Goal: Find specific page/section: Find specific page/section

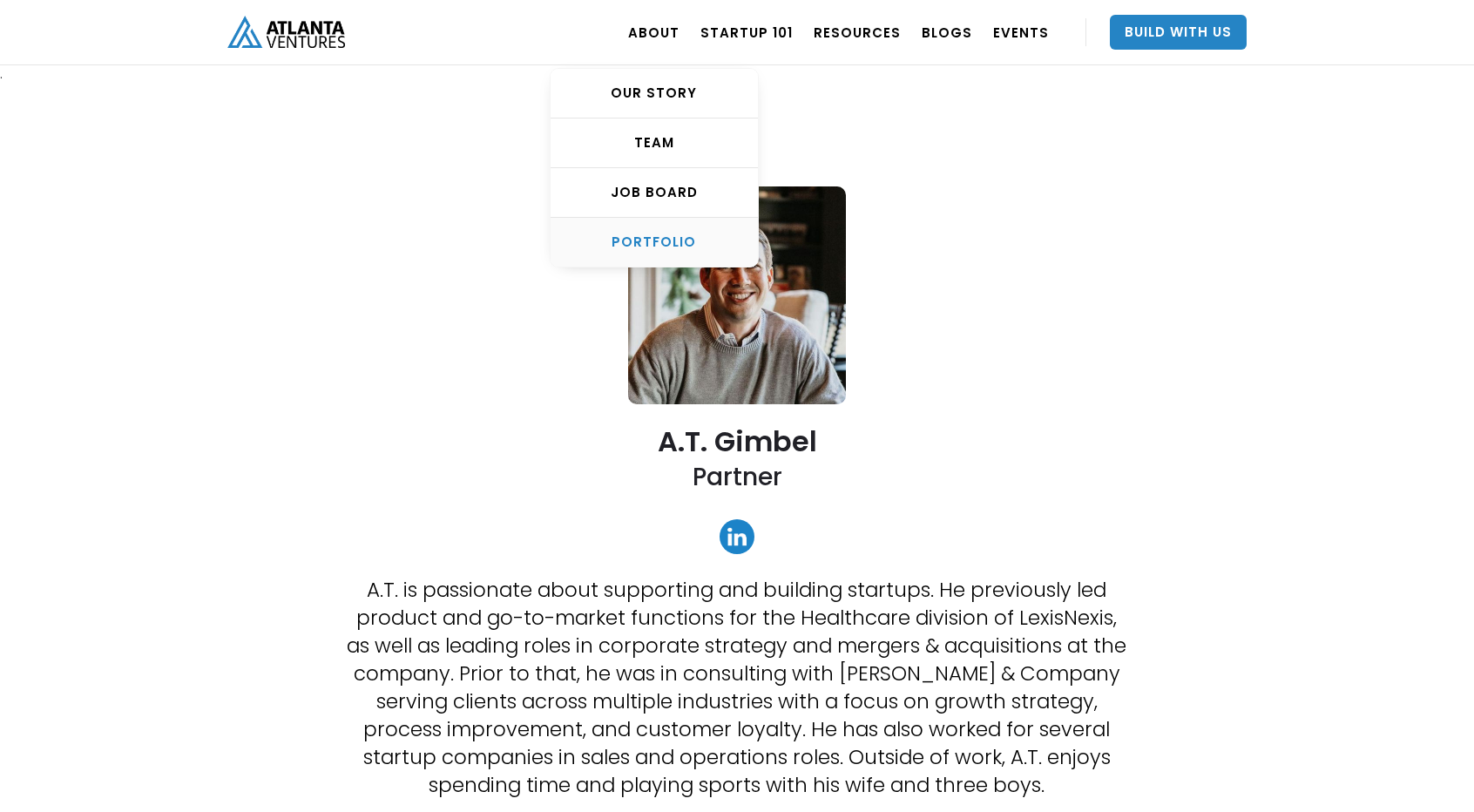
click at [674, 240] on div "PORTFOLIO" at bounding box center [654, 242] width 207 height 18
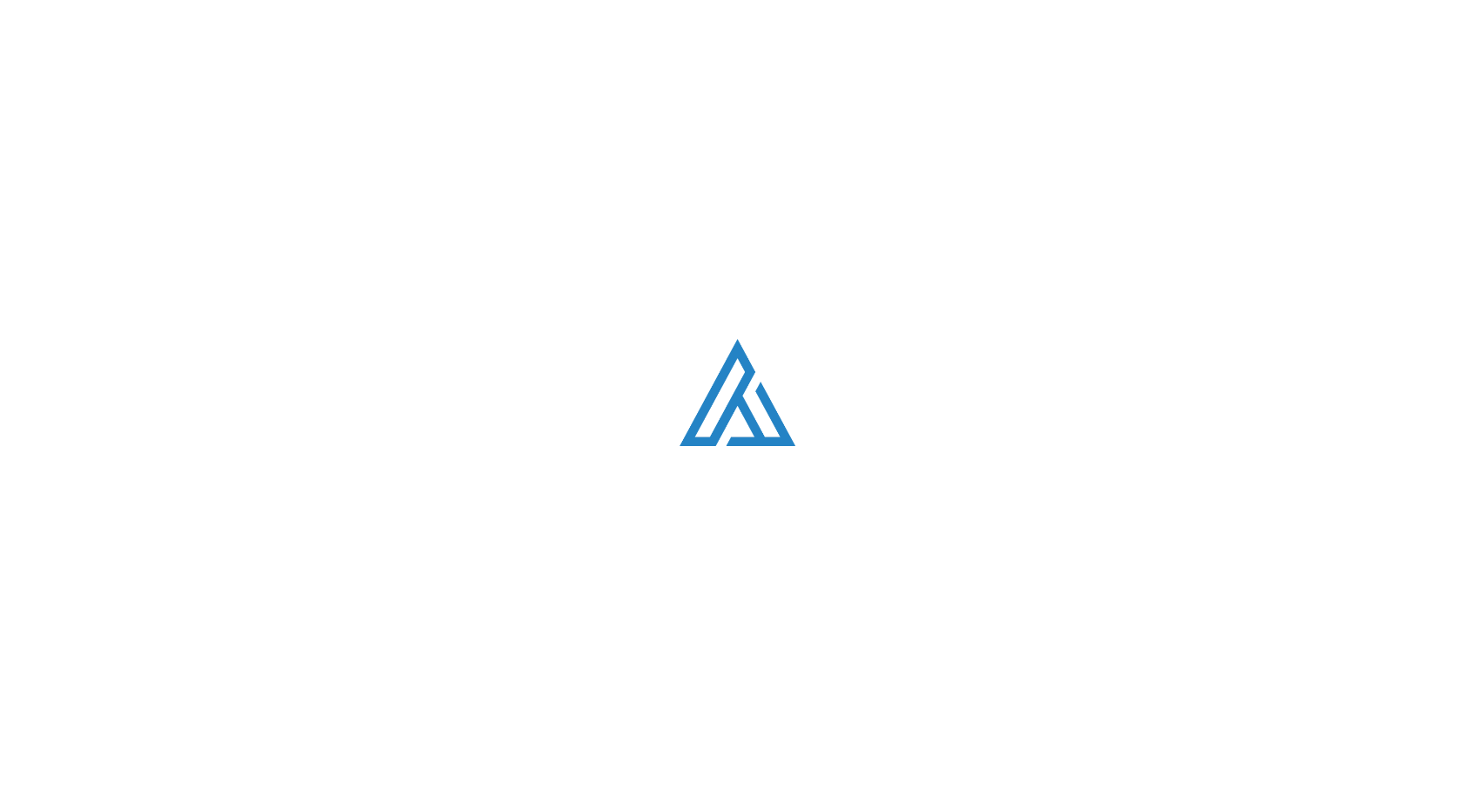
scroll to position [1068, 0]
